Goal: Obtain resource: Download file/media

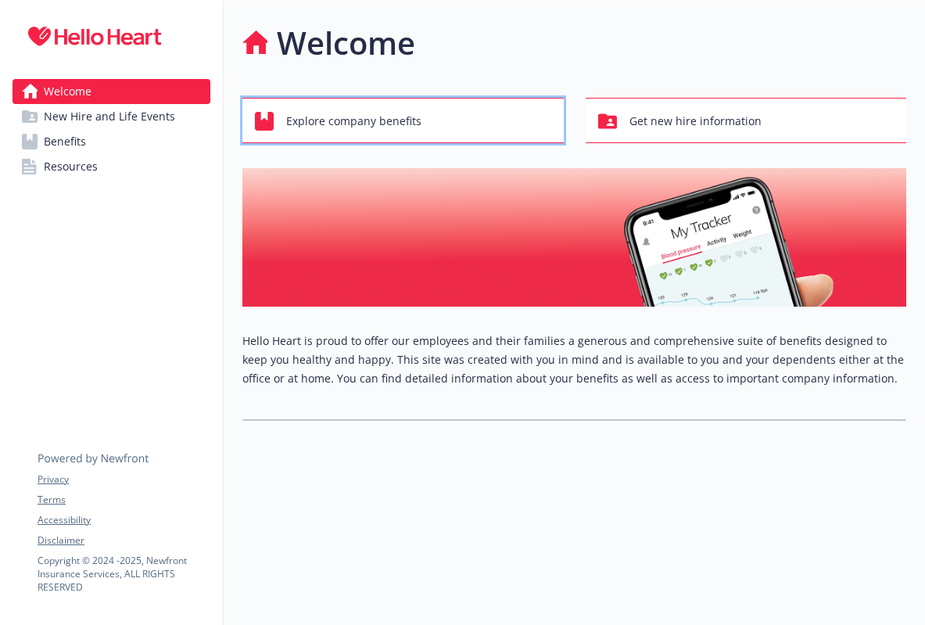
click at [416, 120] on span "Explore company benefits" at bounding box center [353, 121] width 135 height 30
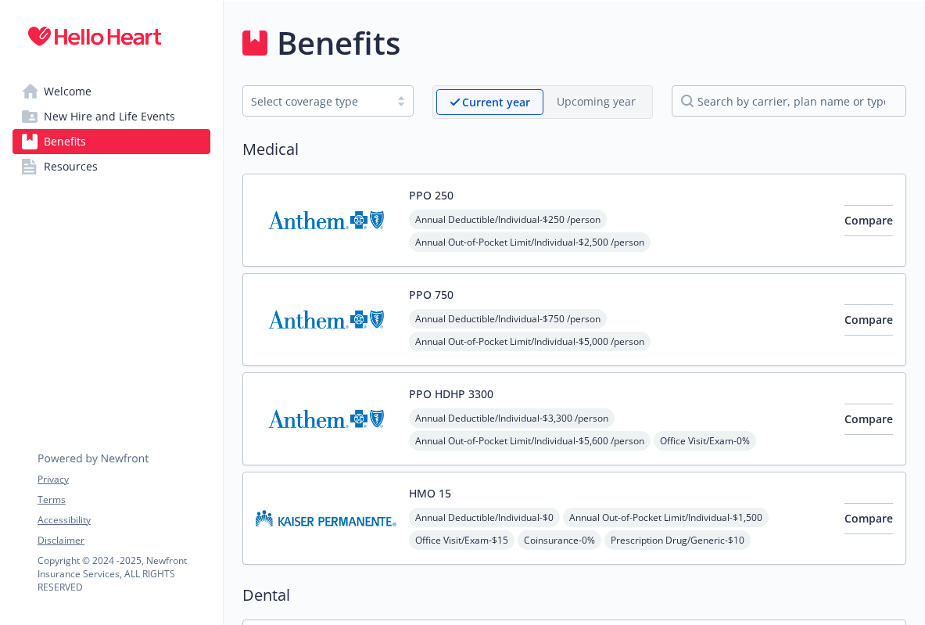
click at [65, 92] on span "Welcome" at bounding box center [68, 91] width 48 height 25
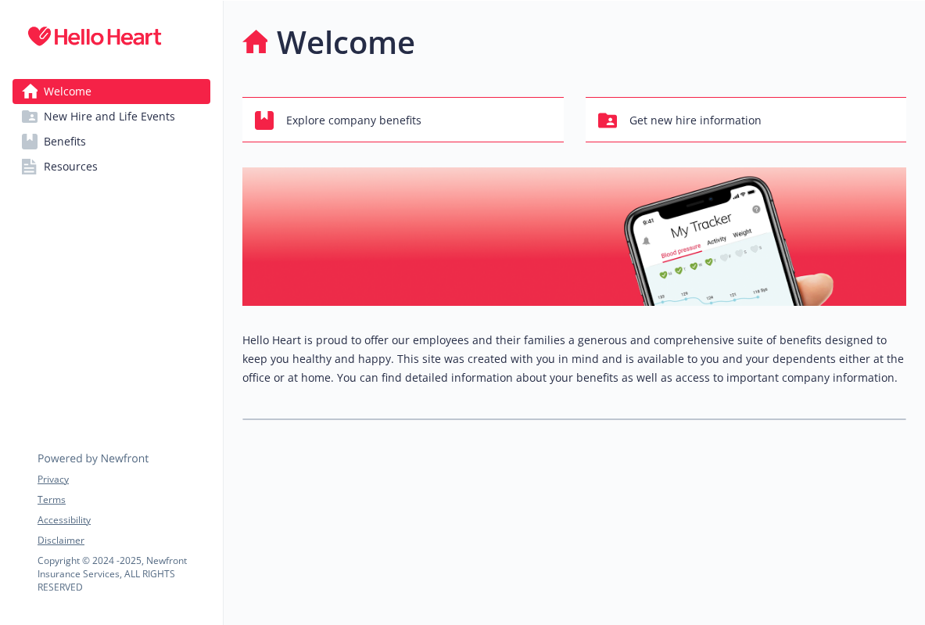
scroll to position [13, 0]
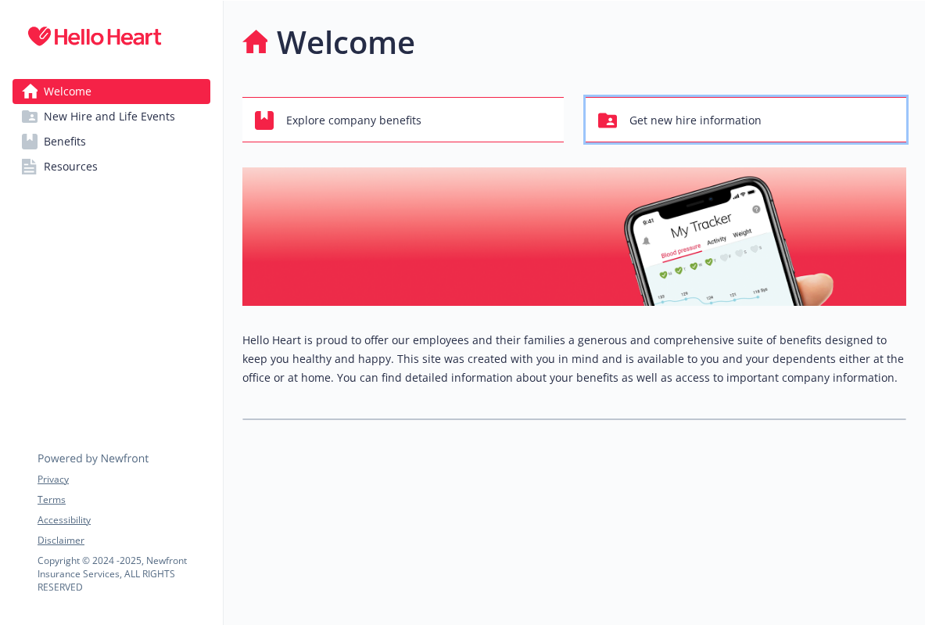
click at [687, 106] on span "Get new hire information" at bounding box center [696, 121] width 132 height 30
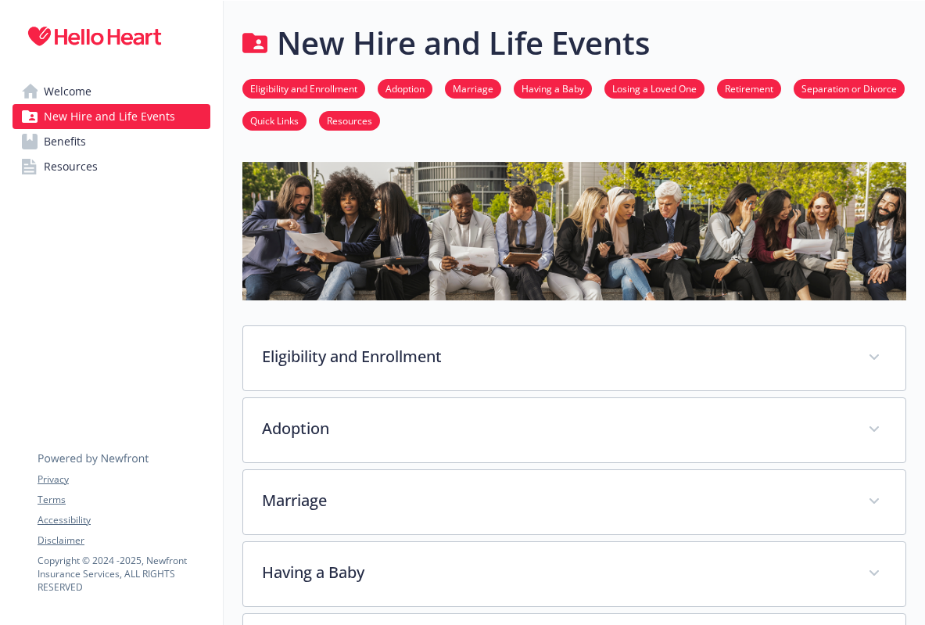
click at [63, 163] on span "Resources" at bounding box center [71, 166] width 54 height 25
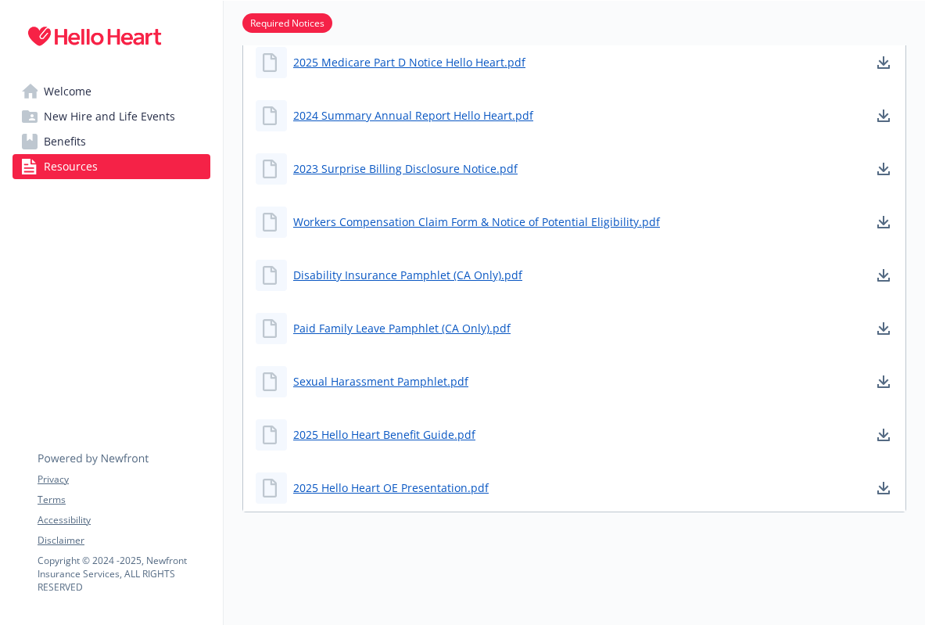
scroll to position [641, 0]
click at [430, 425] on link "2025 Hello Heart Benefit Guide.pdf" at bounding box center [385, 435] width 185 height 20
